Goal: Task Accomplishment & Management: Complete application form

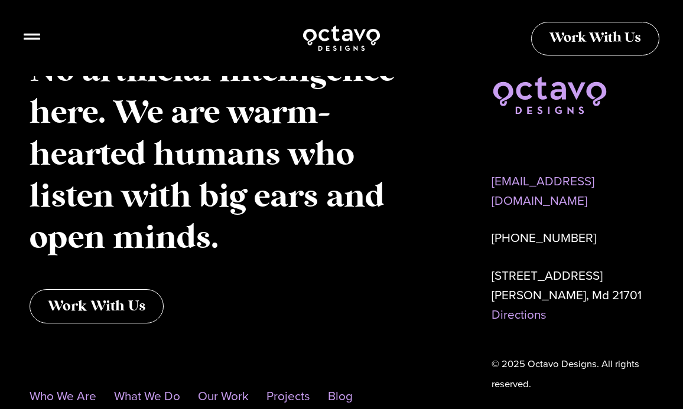
scroll to position [5851, 0]
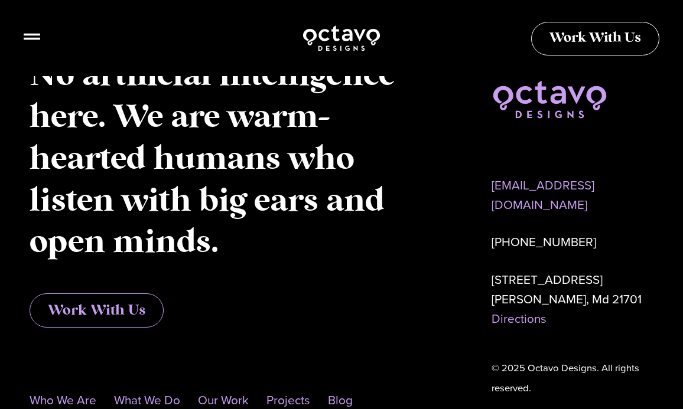
click at [105, 303] on span "Work With Us" at bounding box center [96, 310] width 97 height 14
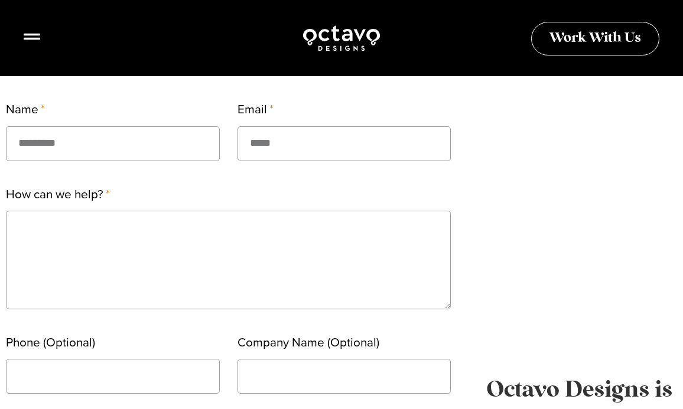
scroll to position [311, 0]
click at [81, 143] on input "Name" at bounding box center [113, 143] width 214 height 35
type input "**********"
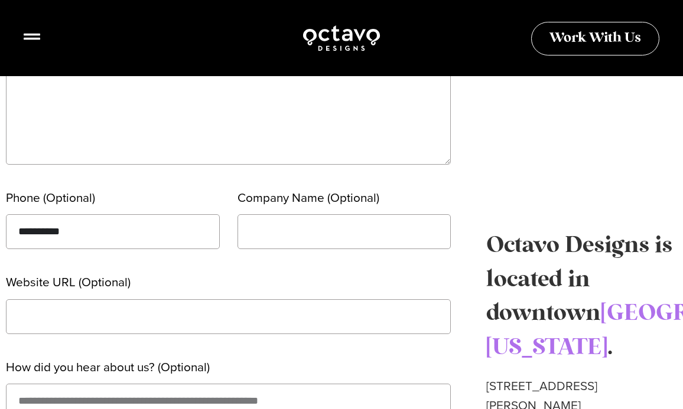
scroll to position [471, 0]
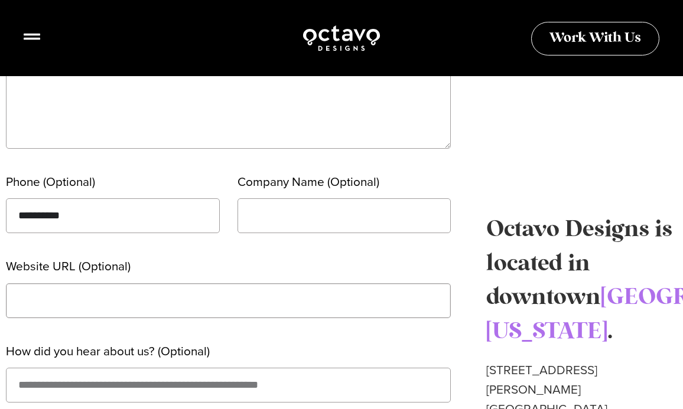
click at [200, 302] on input "Website URL (Optional)" at bounding box center [228, 300] width 445 height 35
click at [170, 297] on input "Website URL (Optional)" at bounding box center [228, 300] width 445 height 35
paste input "**********"
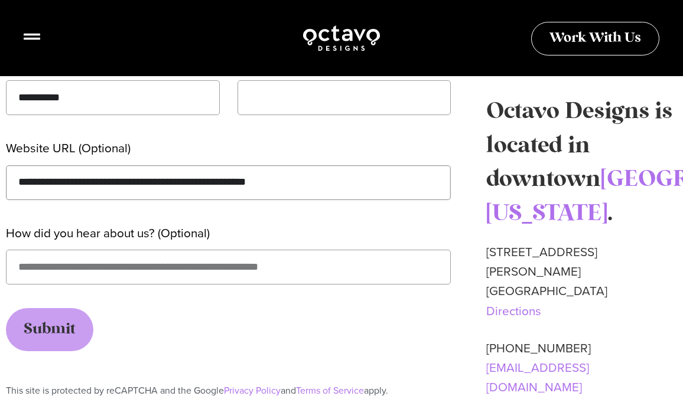
scroll to position [596, 0]
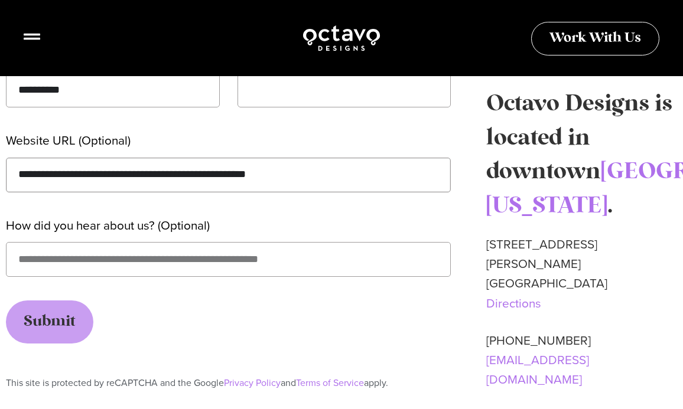
type input "**********"
click at [164, 264] on input "How did you hear about us? (Optional)" at bounding box center [228, 259] width 445 height 35
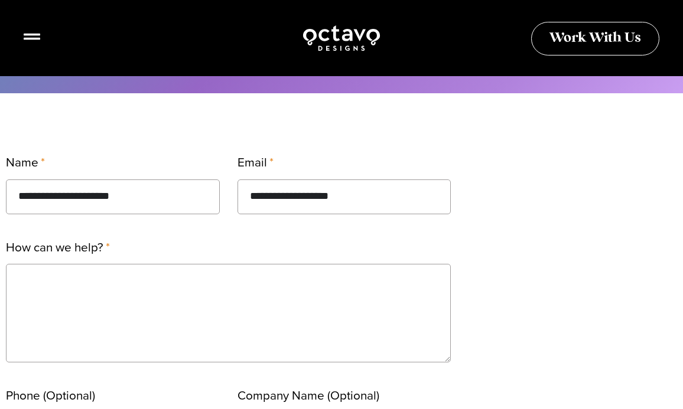
scroll to position [256, 0]
type input "**********"
click at [198, 301] on textarea "How can we help?" at bounding box center [228, 314] width 445 height 99
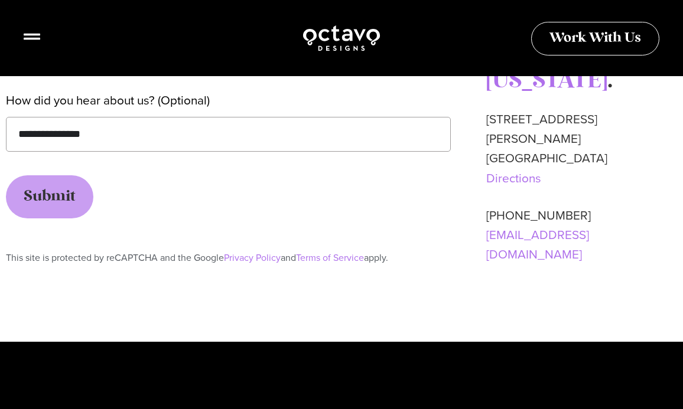
scroll to position [723, 0]
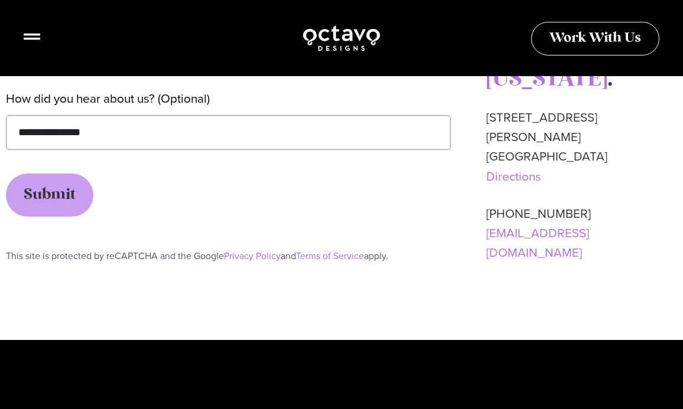
click at [155, 125] on input "**********" at bounding box center [228, 132] width 445 height 35
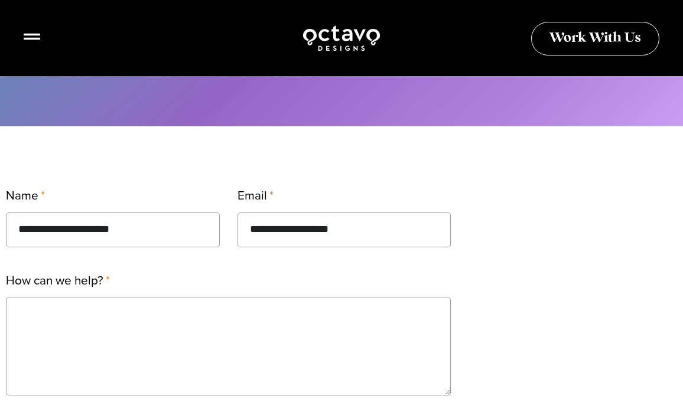
scroll to position [220, 0]
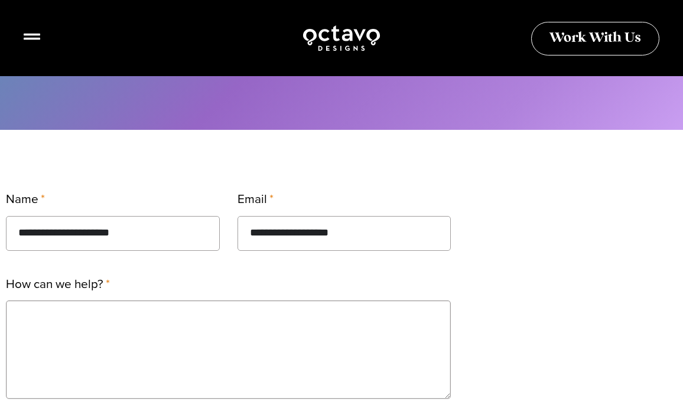
click at [159, 322] on textarea "How can we help?" at bounding box center [228, 350] width 445 height 99
paste textarea "**********"
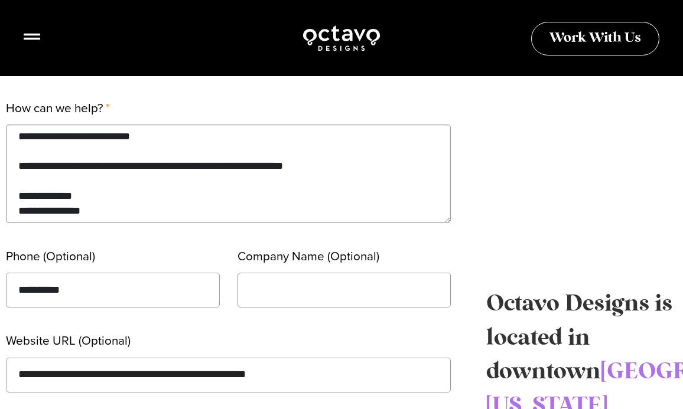
scroll to position [399, 0]
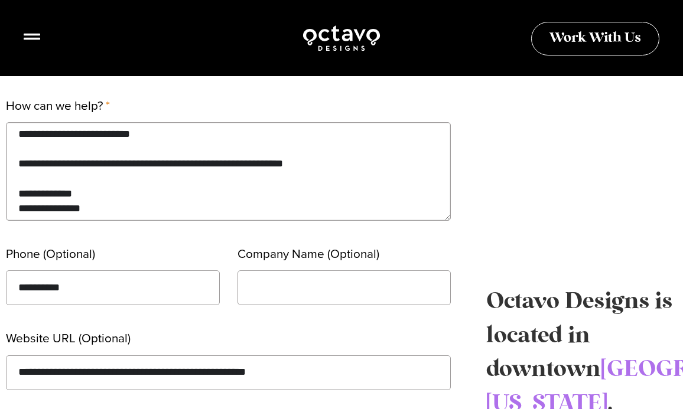
click at [335, 171] on textarea "How can we help?" at bounding box center [228, 171] width 445 height 99
click at [253, 138] on textarea "How can we help?" at bounding box center [228, 171] width 445 height 99
click at [19, 168] on textarea "How can we help?" at bounding box center [228, 171] width 445 height 99
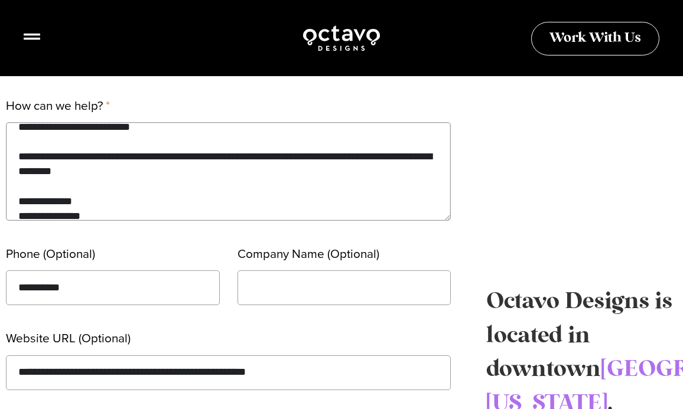
scroll to position [246, 0]
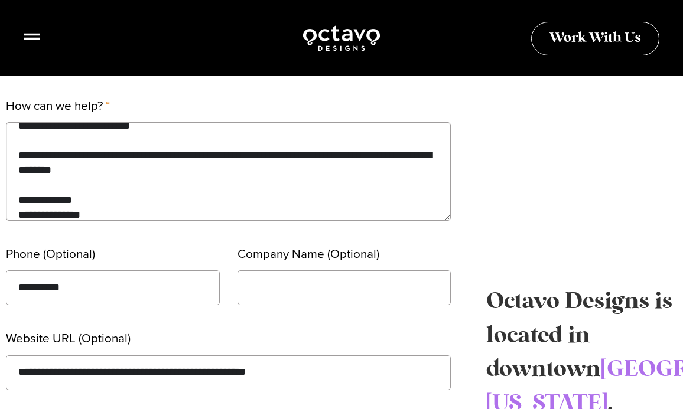
drag, startPoint x: 14, startPoint y: 171, endPoint x: 219, endPoint y: 174, distance: 204.9
click at [219, 174] on textarea "How can we help?" at bounding box center [228, 171] width 445 height 99
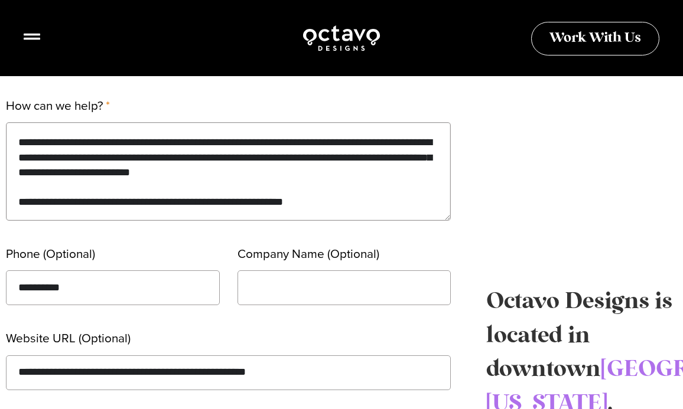
scroll to position [203, 0]
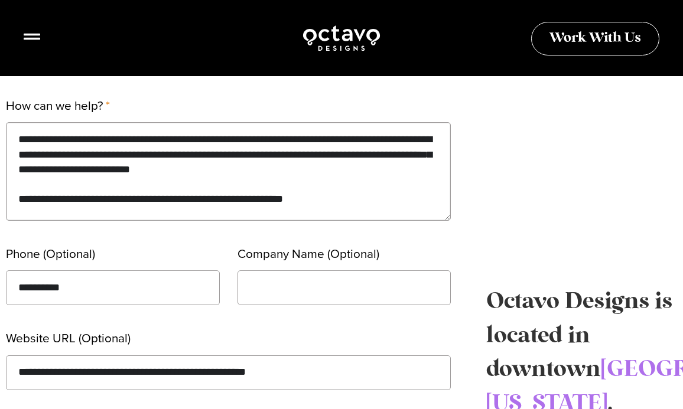
drag, startPoint x: 252, startPoint y: 187, endPoint x: 130, endPoint y: 172, distance: 121.9
click at [130, 172] on textarea "How can we help?" at bounding box center [228, 171] width 445 height 99
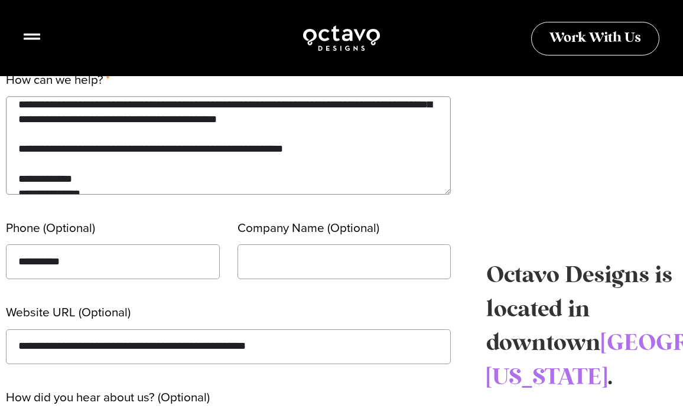
scroll to position [227, 0]
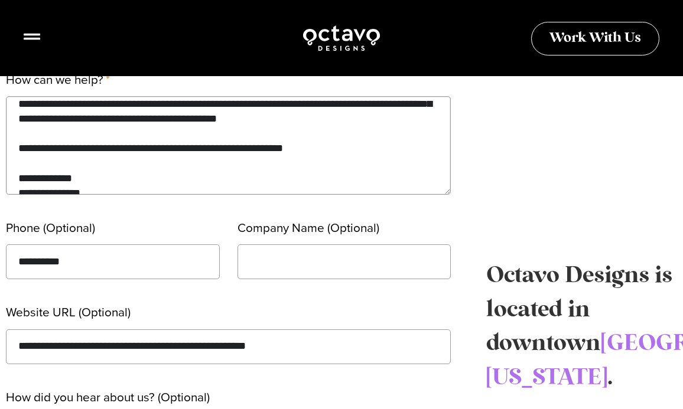
click at [319, 165] on textarea "How can we help?" at bounding box center [228, 145] width 445 height 99
drag, startPoint x: 328, startPoint y: 166, endPoint x: 171, endPoint y: 161, distance: 157.1
click at [171, 161] on textarea "How can we help?" at bounding box center [228, 145] width 445 height 99
click at [347, 162] on textarea "How can we help?" at bounding box center [228, 145] width 445 height 99
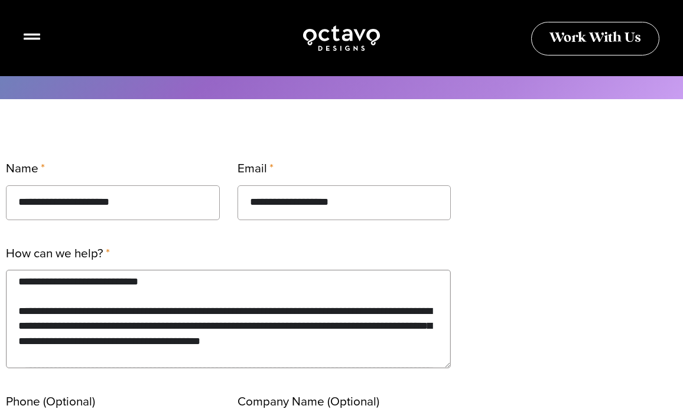
scroll to position [247, 0]
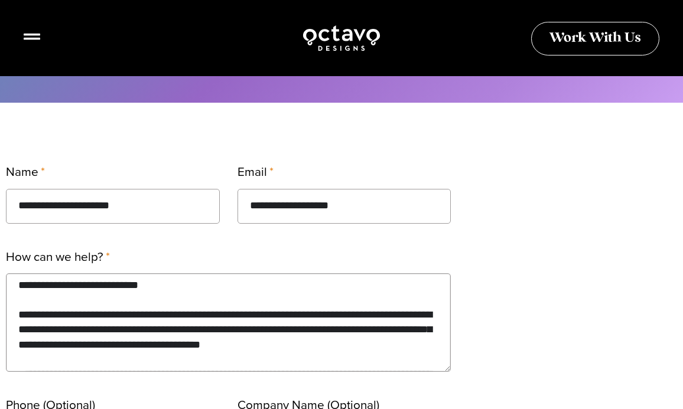
click at [159, 289] on textarea "How can we help?" at bounding box center [228, 322] width 445 height 99
click at [41, 288] on textarea "How can we help?" at bounding box center [228, 322] width 445 height 99
click at [45, 288] on textarea "How can we help?" at bounding box center [228, 322] width 445 height 99
drag, startPoint x: 188, startPoint y: 291, endPoint x: -12, endPoint y: 285, distance: 200.3
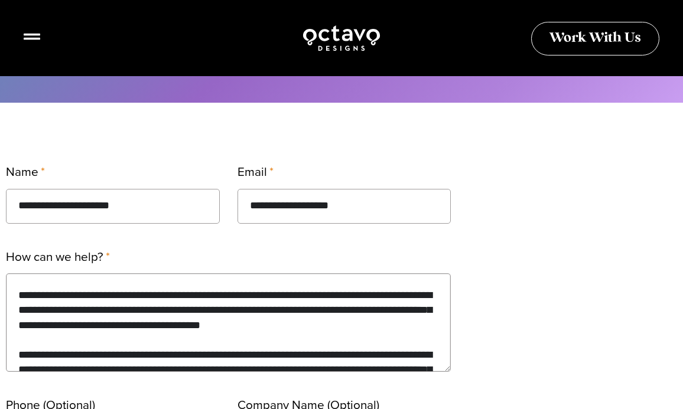
scroll to position [0, 0]
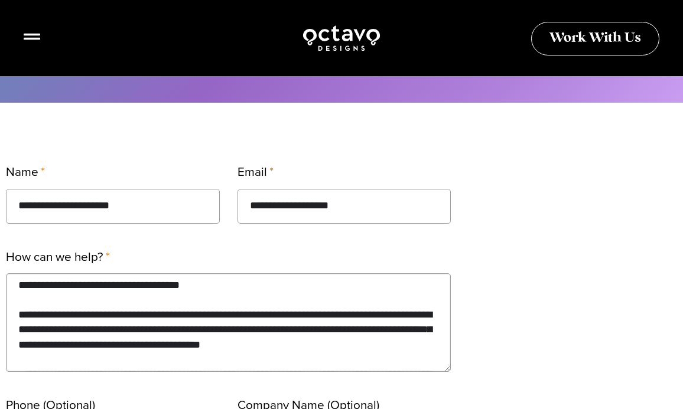
drag, startPoint x: 130, startPoint y: 287, endPoint x: 43, endPoint y: 291, distance: 86.9
click at [43, 291] on textarea "How can we help?" at bounding box center [228, 322] width 445 height 99
click at [216, 328] on textarea "How can we help?" at bounding box center [228, 322] width 445 height 99
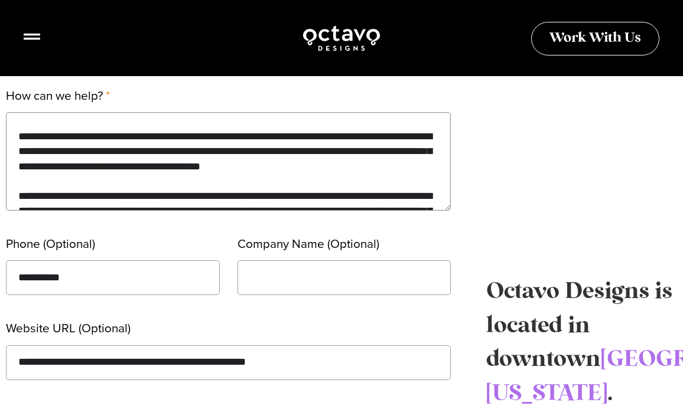
scroll to position [18, 0]
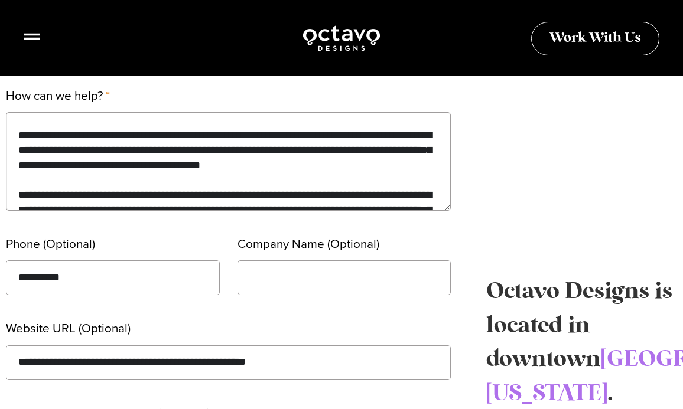
click at [347, 135] on textarea "How can we help?" at bounding box center [228, 161] width 445 height 99
click at [169, 179] on textarea "How can we help?" at bounding box center [228, 161] width 445 height 99
click at [358, 169] on textarea "How can we help?" at bounding box center [228, 161] width 445 height 99
click at [240, 149] on textarea "How can we help?" at bounding box center [228, 161] width 445 height 99
click at [220, 162] on textarea "How can we help?" at bounding box center [228, 161] width 445 height 99
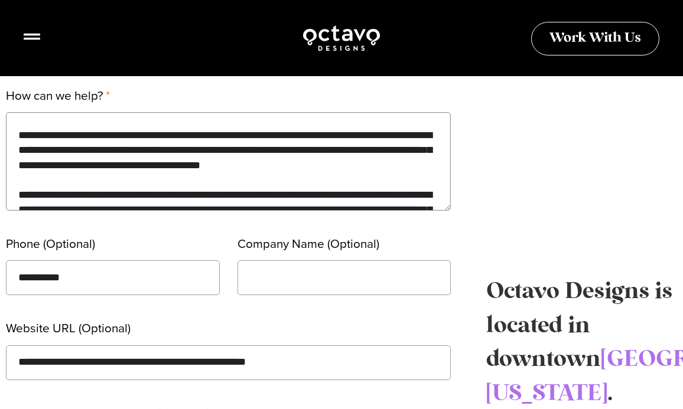
click at [239, 155] on textarea "How can we help?" at bounding box center [228, 161] width 445 height 99
drag, startPoint x: 348, startPoint y: 151, endPoint x: 241, endPoint y: 154, distance: 106.9
click at [241, 154] on textarea "How can we help?" at bounding box center [228, 161] width 445 height 99
click at [247, 151] on textarea "How can we help?" at bounding box center [228, 161] width 445 height 99
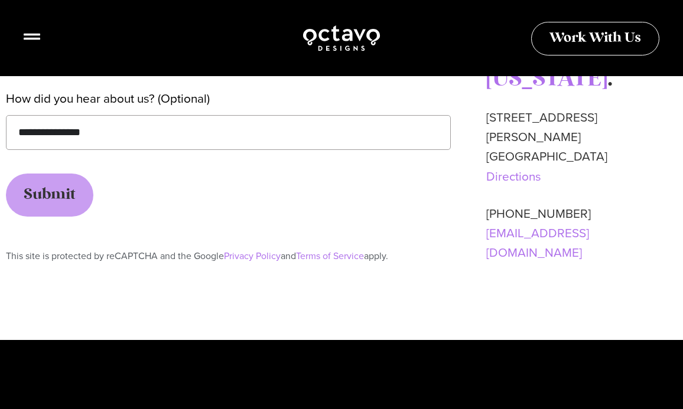
scroll to position [684, 0]
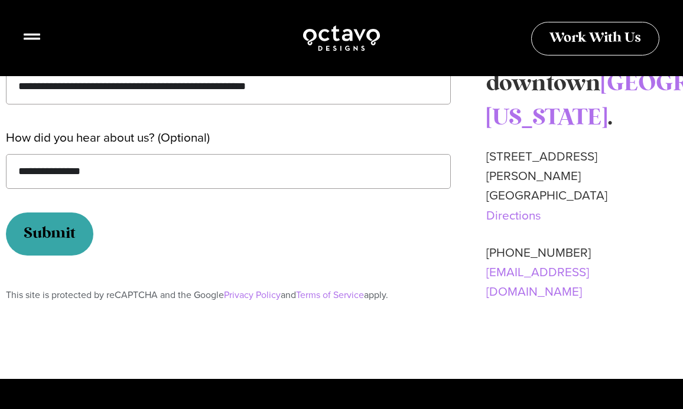
type textarea "**********"
click at [67, 228] on span "Submit" at bounding box center [50, 234] width 52 height 24
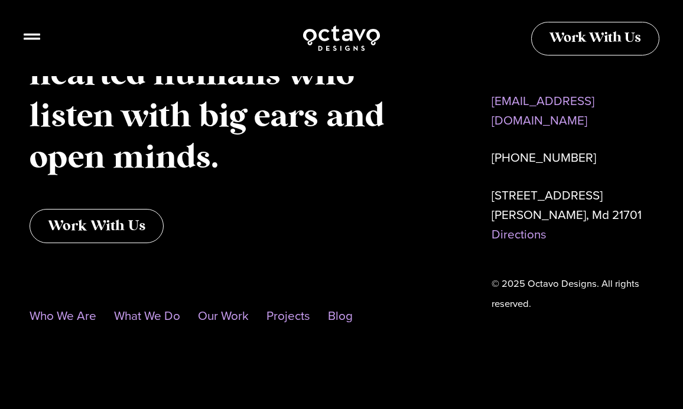
scroll to position [1194, 0]
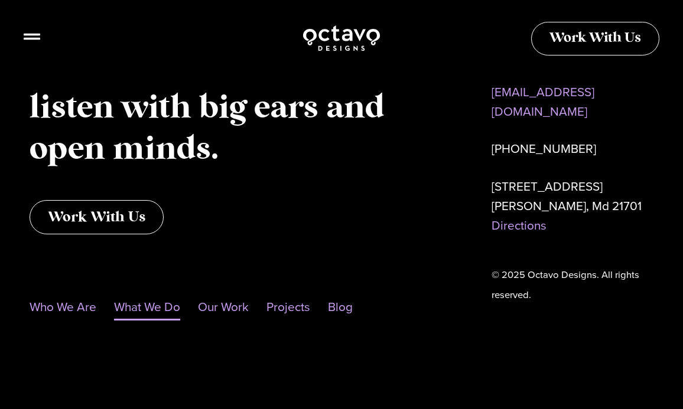
click at [148, 306] on link "What We Do" at bounding box center [147, 306] width 66 height 27
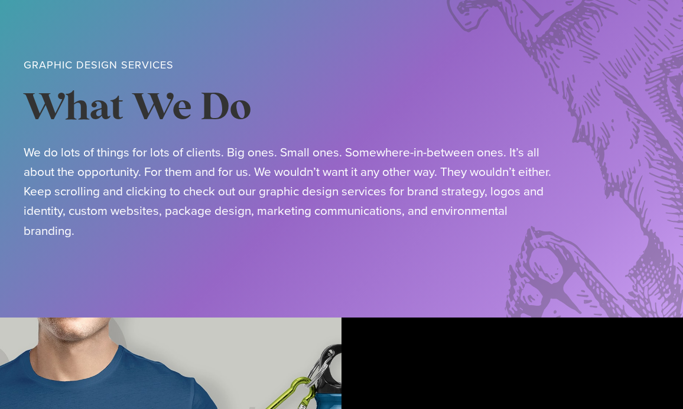
scroll to position [57, 0]
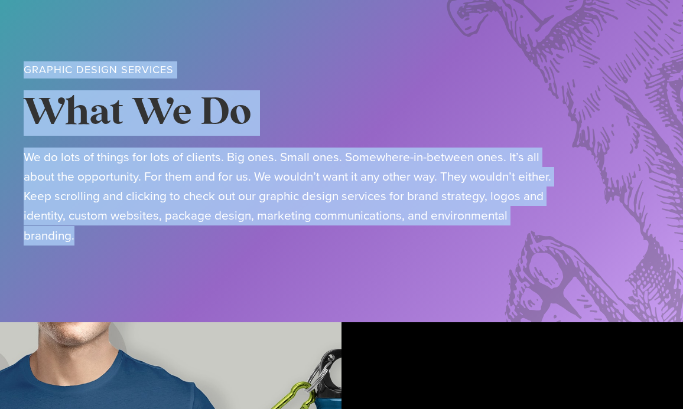
drag, startPoint x: 155, startPoint y: 237, endPoint x: 23, endPoint y: 69, distance: 213.7
copy body "Work With Us Work With Us GRAPHIC DESIGN SERVICES What We Do We do lots of thin…"
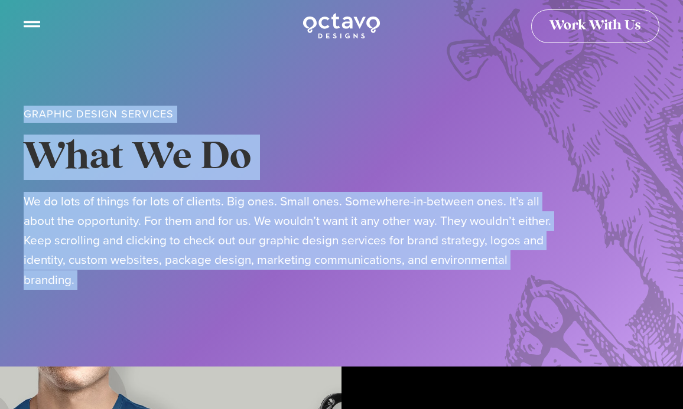
scroll to position [0, 0]
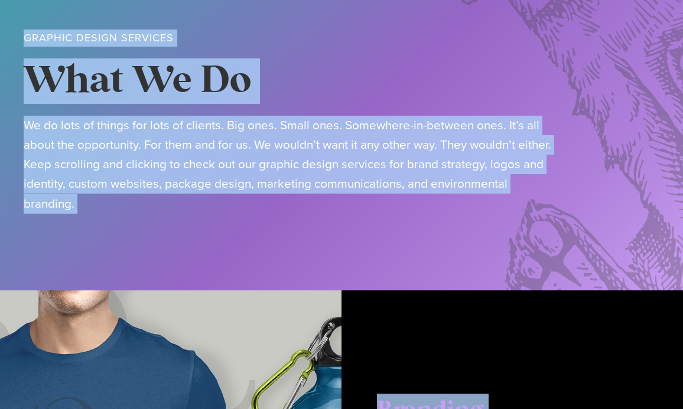
drag, startPoint x: 545, startPoint y: 150, endPoint x: 373, endPoint y: 30, distance: 210.0
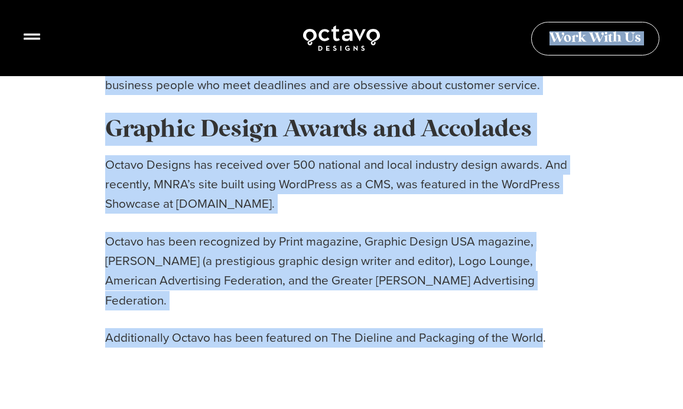
scroll to position [3109, 0]
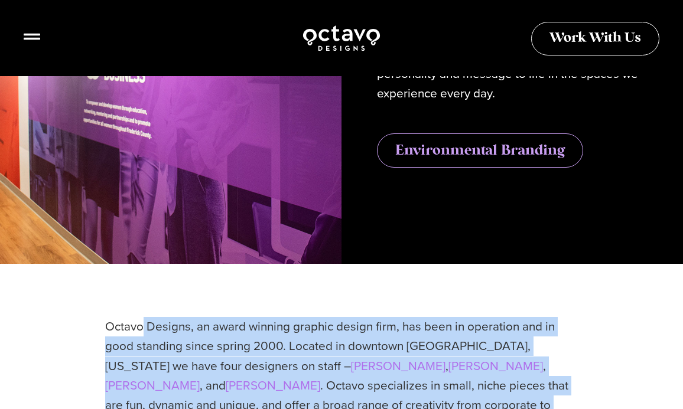
scroll to position [2179, 0]
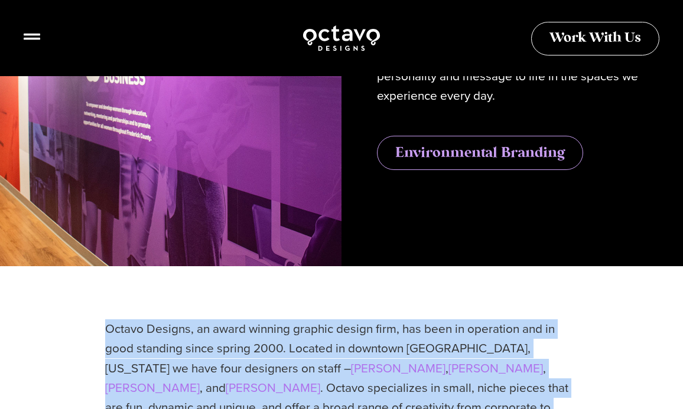
drag, startPoint x: 549, startPoint y: 315, endPoint x: 103, endPoint y: 325, distance: 445.9
copy div "Octavo Designs, an award winning graphic design firm, has been in operation and…"
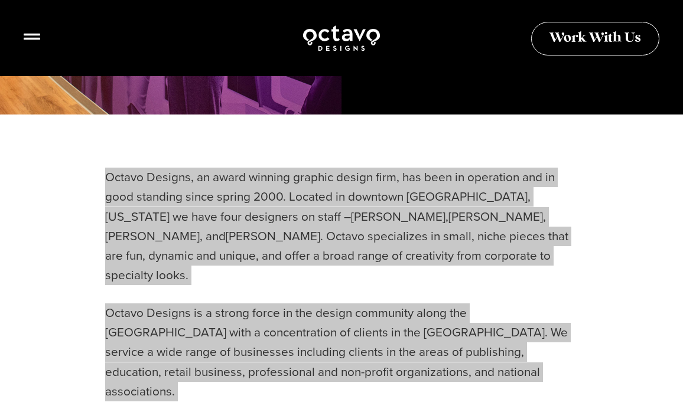
scroll to position [2336, 0]
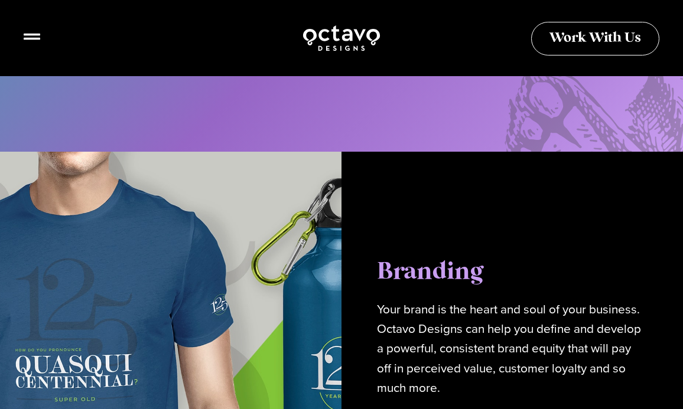
scroll to position [0, 0]
